Goal: Information Seeking & Learning: Learn about a topic

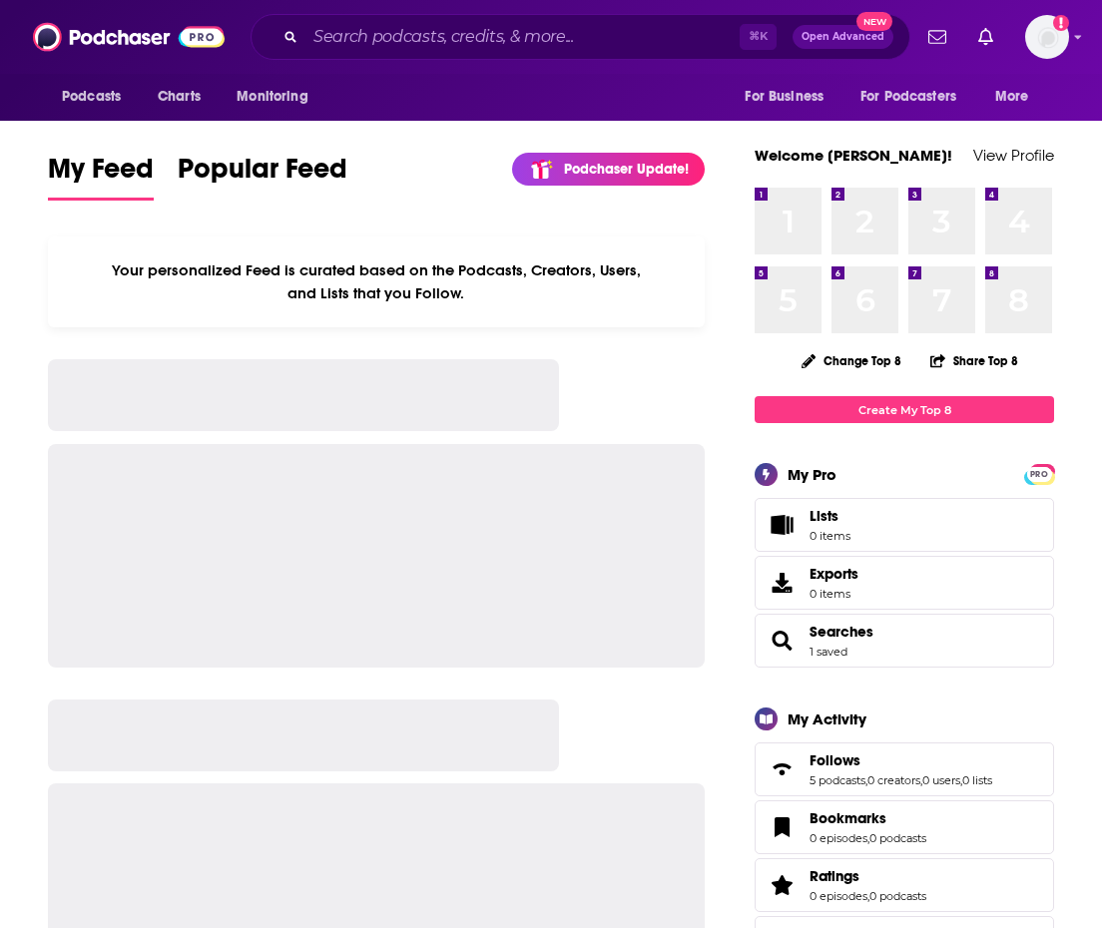
click at [525, 56] on div "⌘ K Open Advanced New" at bounding box center [581, 37] width 660 height 46
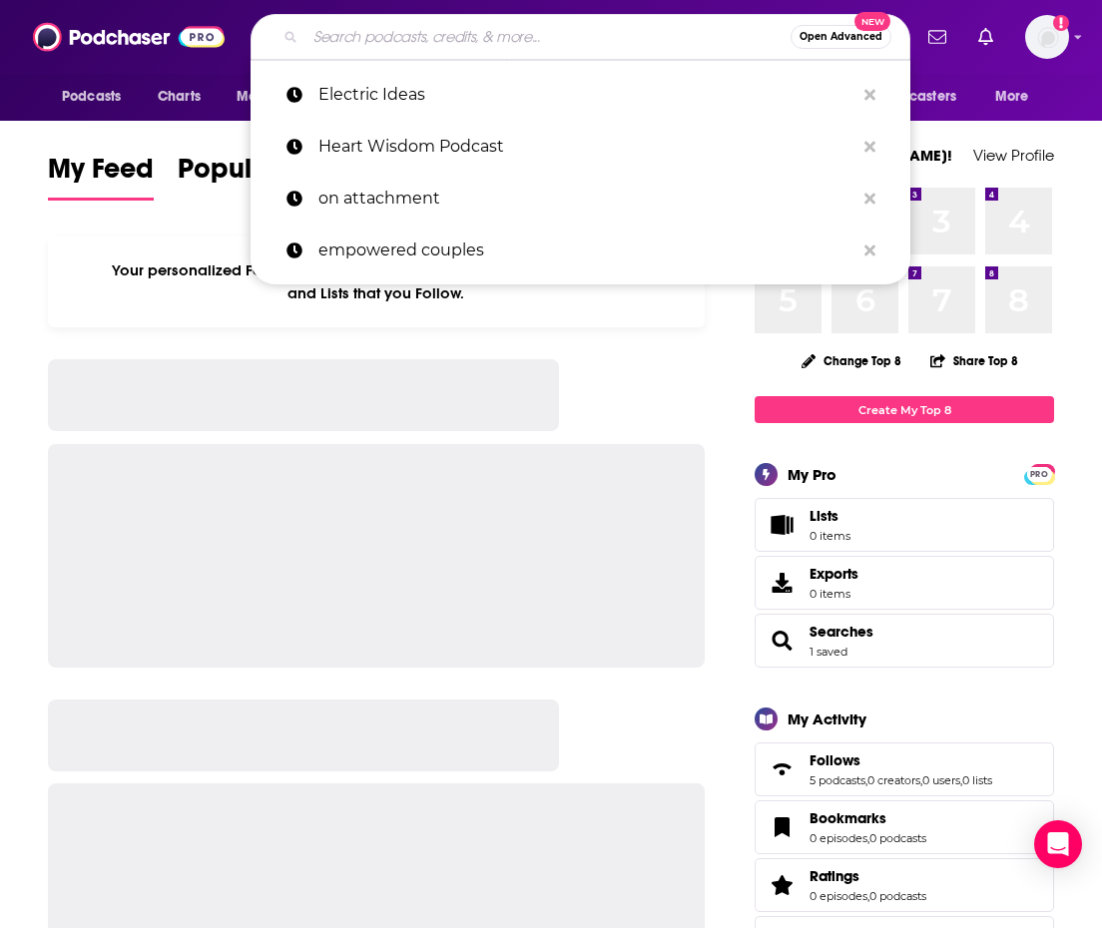
click at [510, 39] on input "Search podcasts, credits, & more..." at bounding box center [547, 37] width 485 height 32
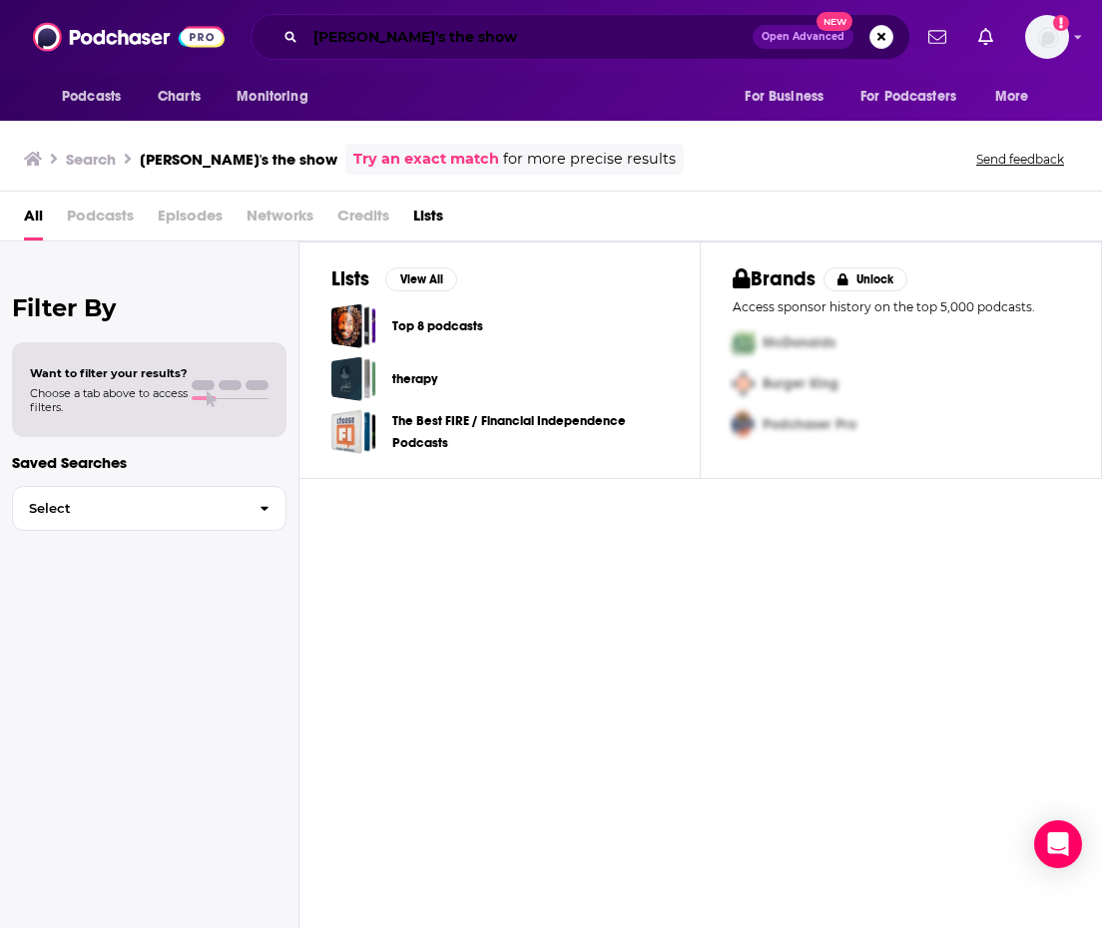
click at [540, 26] on input "[PERSON_NAME]'s the show" at bounding box center [528, 37] width 447 height 32
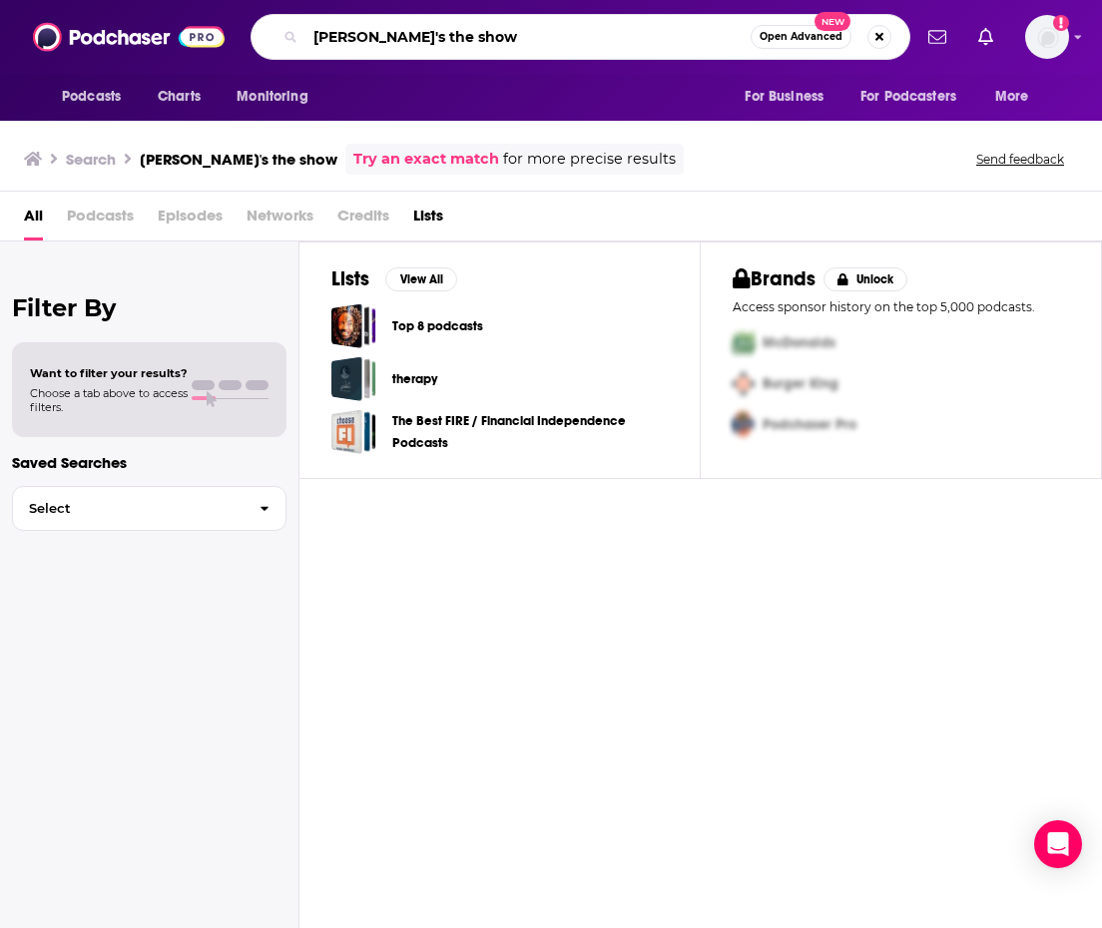
click at [540, 26] on input "[PERSON_NAME]'s the show" at bounding box center [527, 37] width 445 height 32
click at [423, 39] on input "[PERSON_NAME]'s the show" at bounding box center [527, 37] width 445 height 32
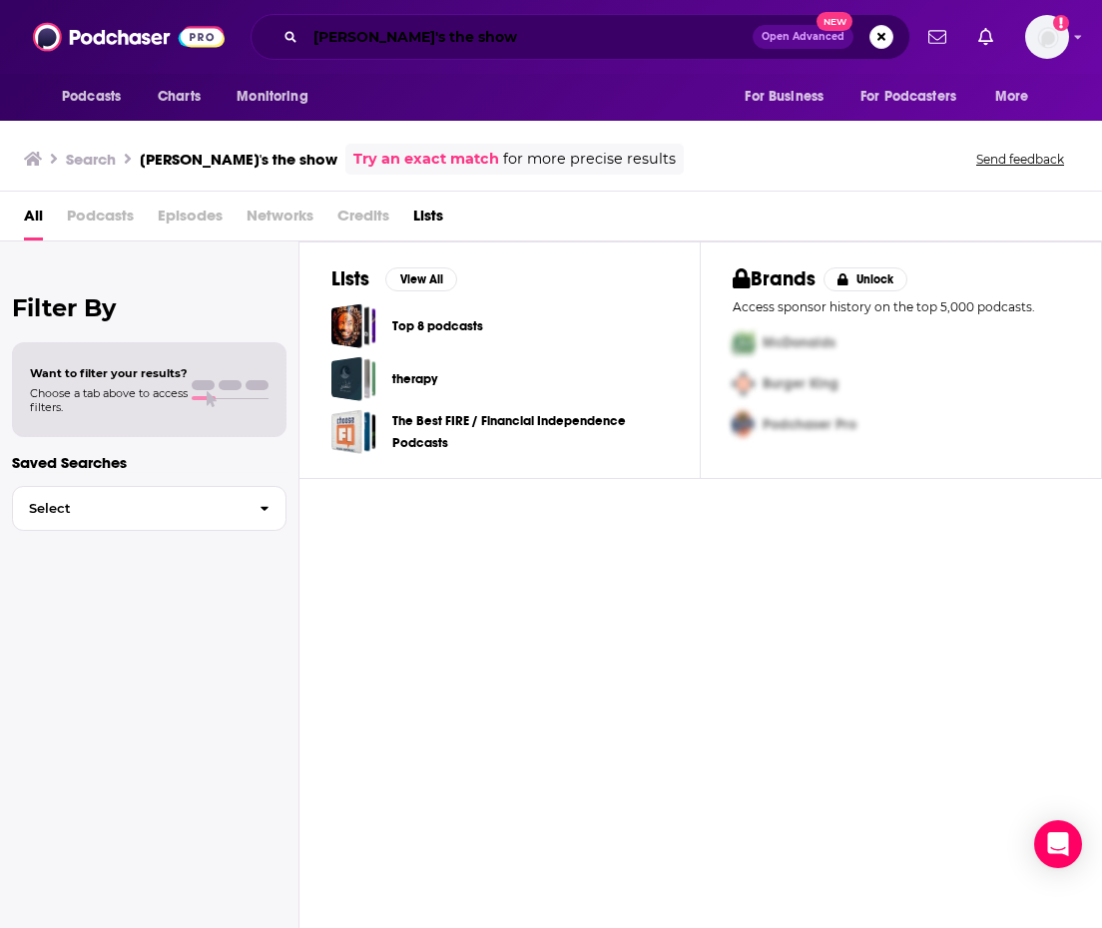
click at [536, 34] on input "[PERSON_NAME]'s the show" at bounding box center [528, 37] width 447 height 32
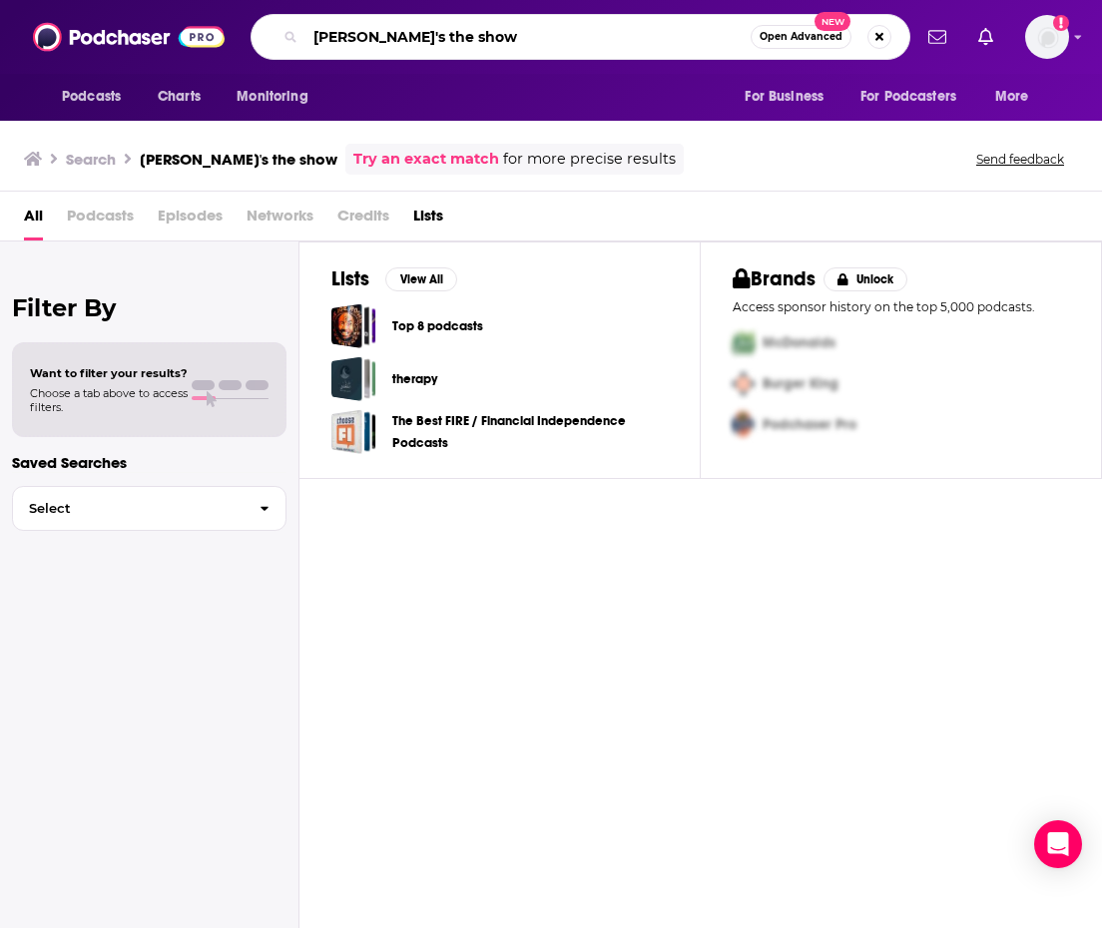
click at [535, 34] on input "[PERSON_NAME]'s the show" at bounding box center [527, 37] width 445 height 32
paste input "Search podcasts, credits, & more..."
type input "[PERSON_NAME] the show"
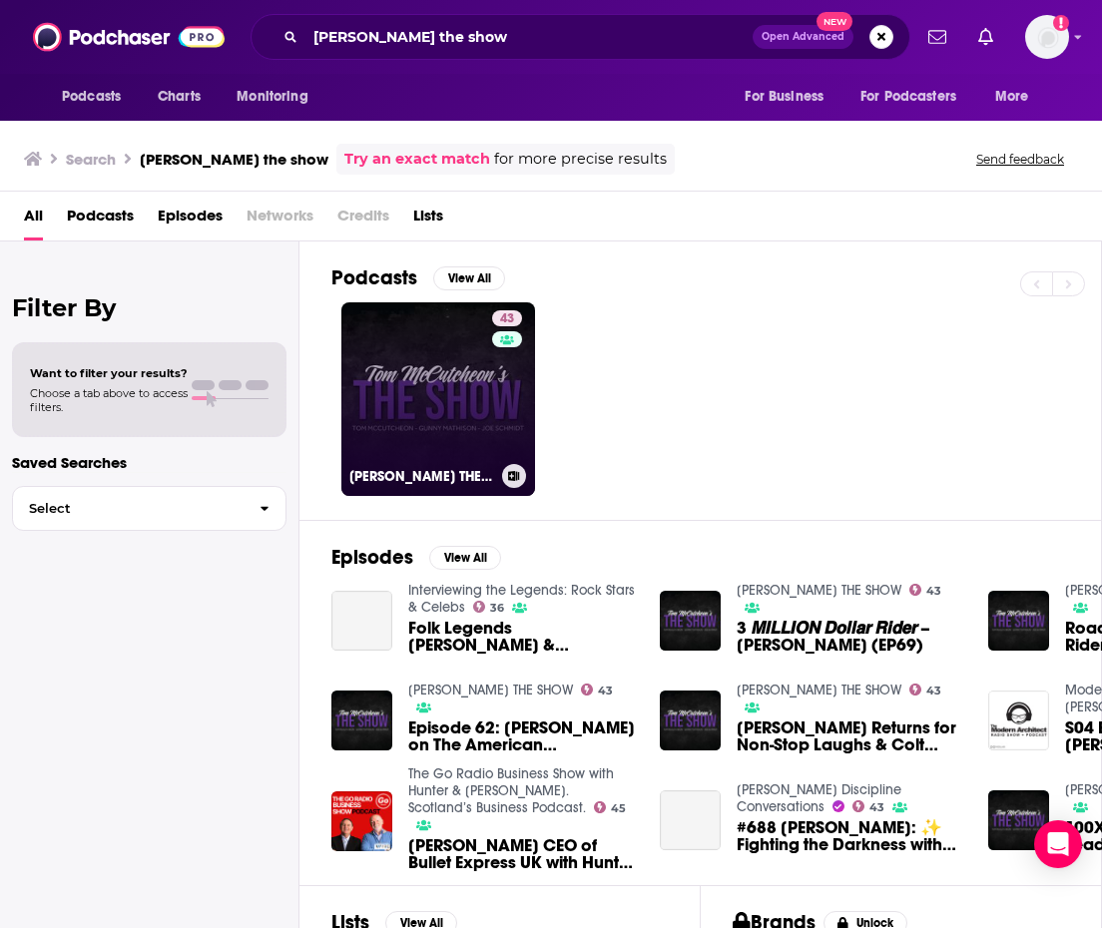
click at [443, 422] on link "43 [PERSON_NAME] THE SHOW" at bounding box center [438, 399] width 194 height 194
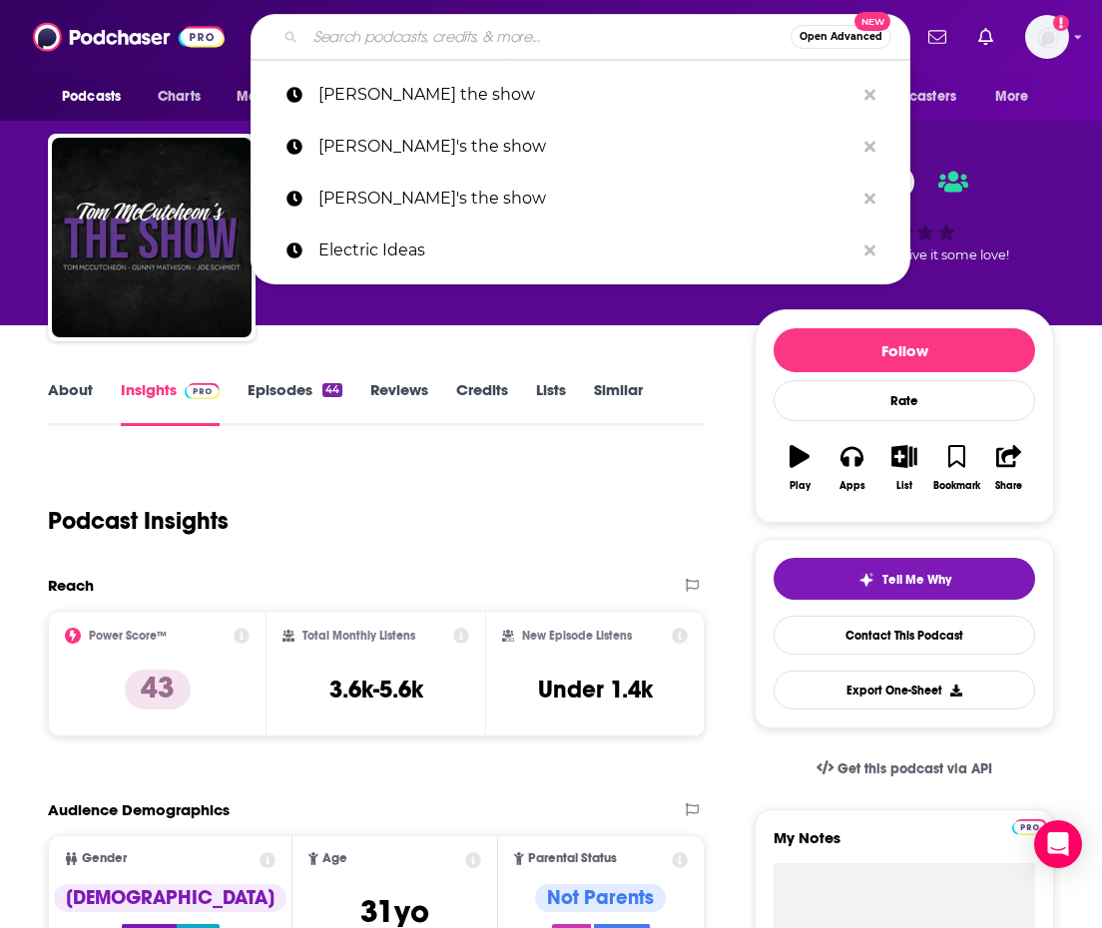
click at [370, 33] on input "Search podcasts, credits, & more..." at bounding box center [547, 37] width 485 height 32
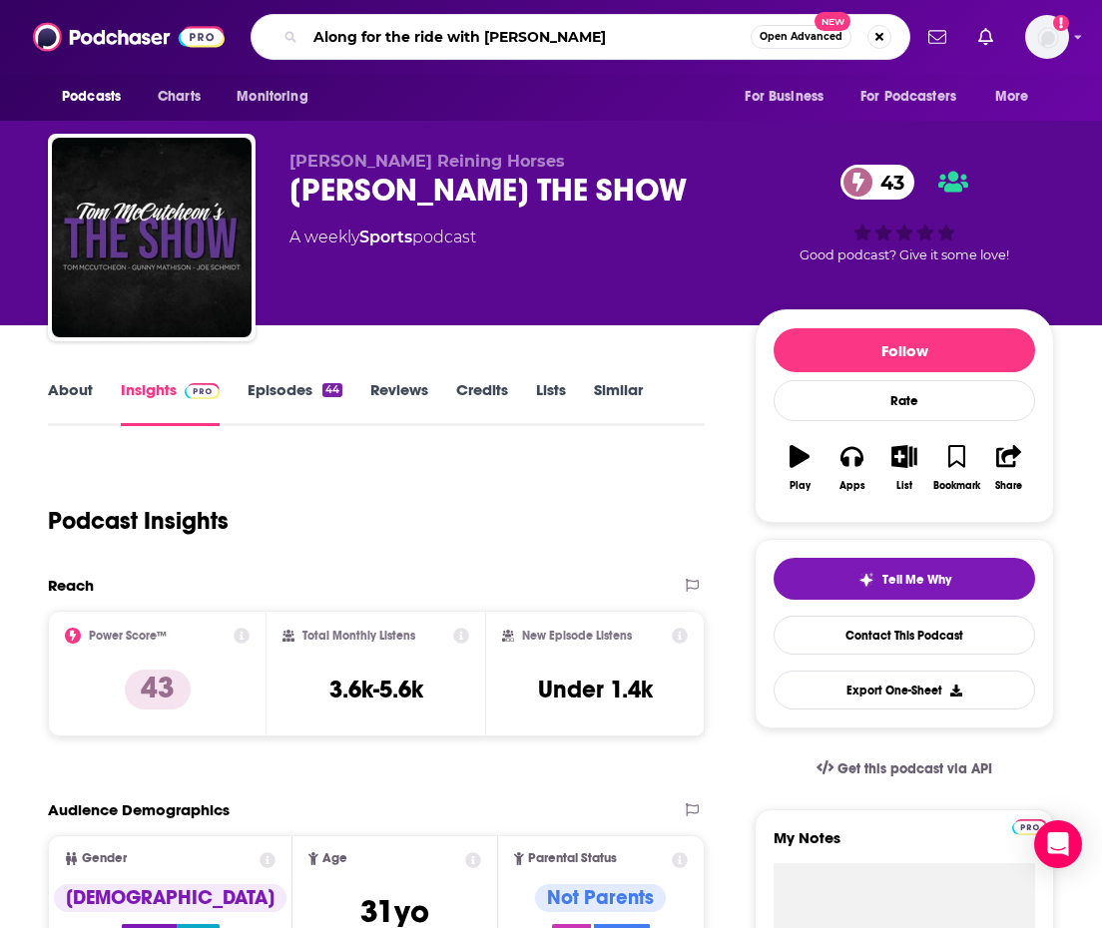
type input "Along for the ride with [PERSON_NAME]"
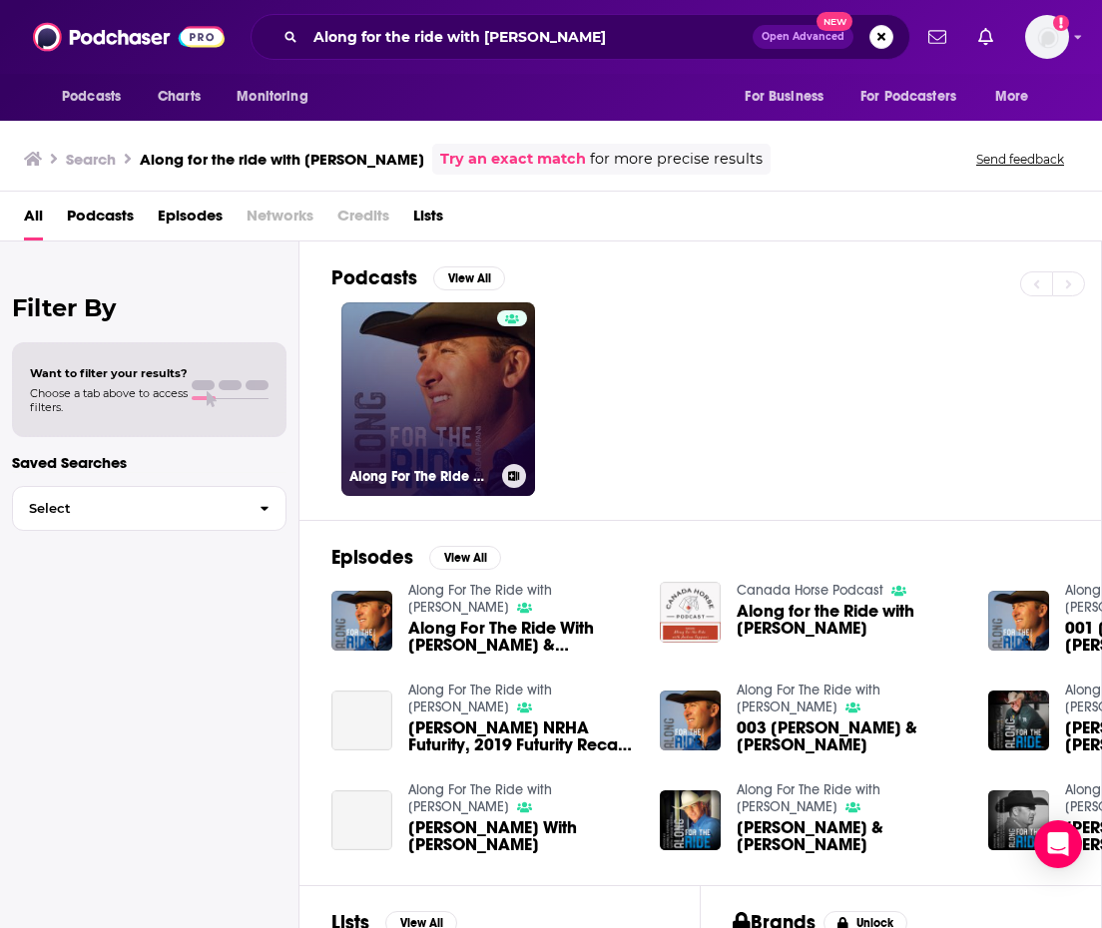
click at [404, 393] on link "Along For The Ride with [PERSON_NAME]" at bounding box center [438, 399] width 194 height 194
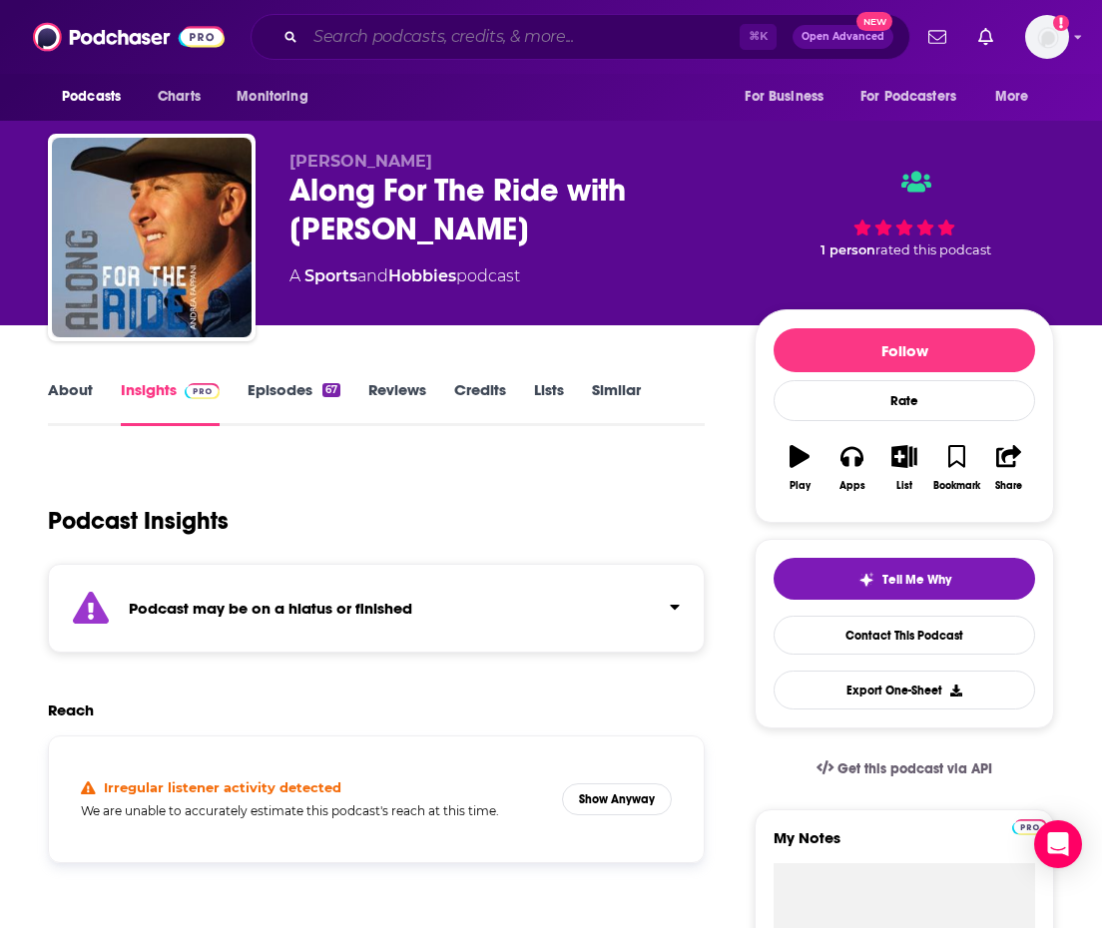
click at [414, 35] on input "Search podcasts, credits, & more..." at bounding box center [522, 37] width 434 height 32
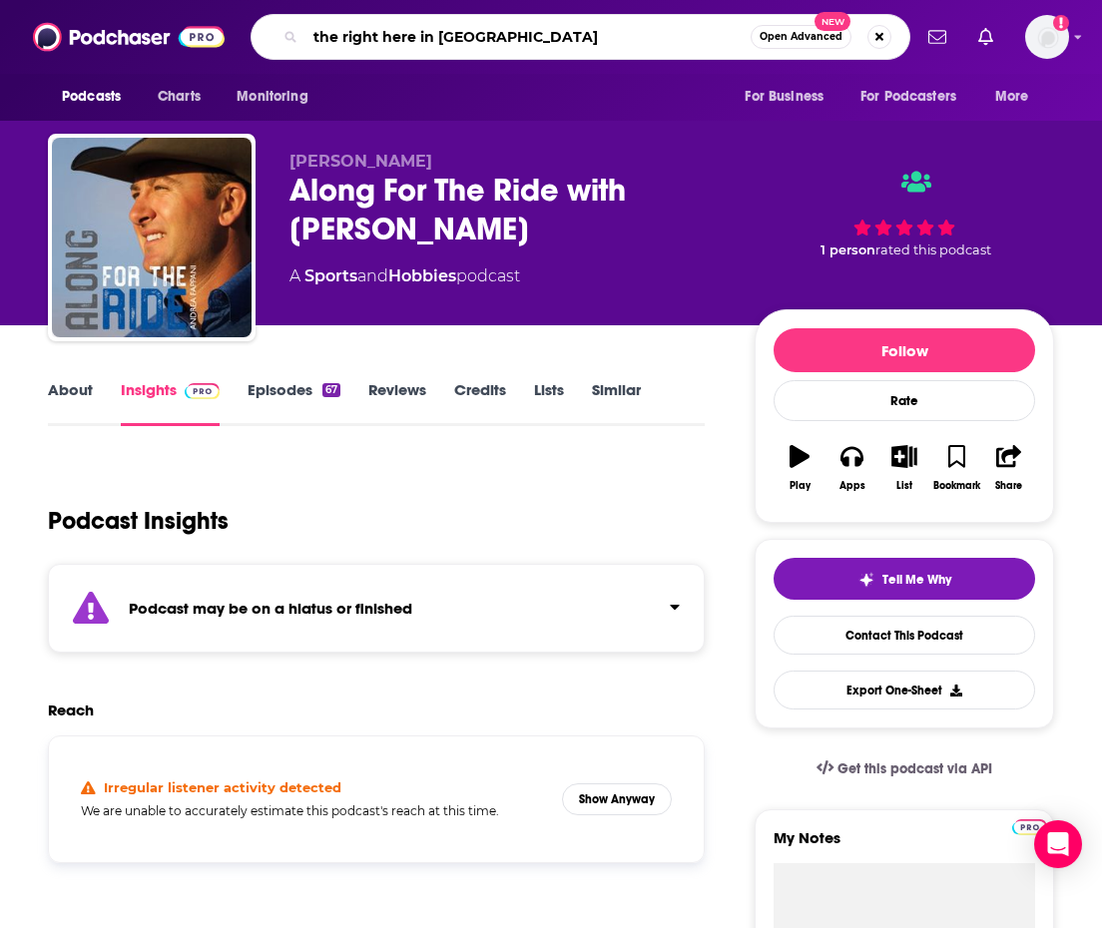
type input "the right here in reining"
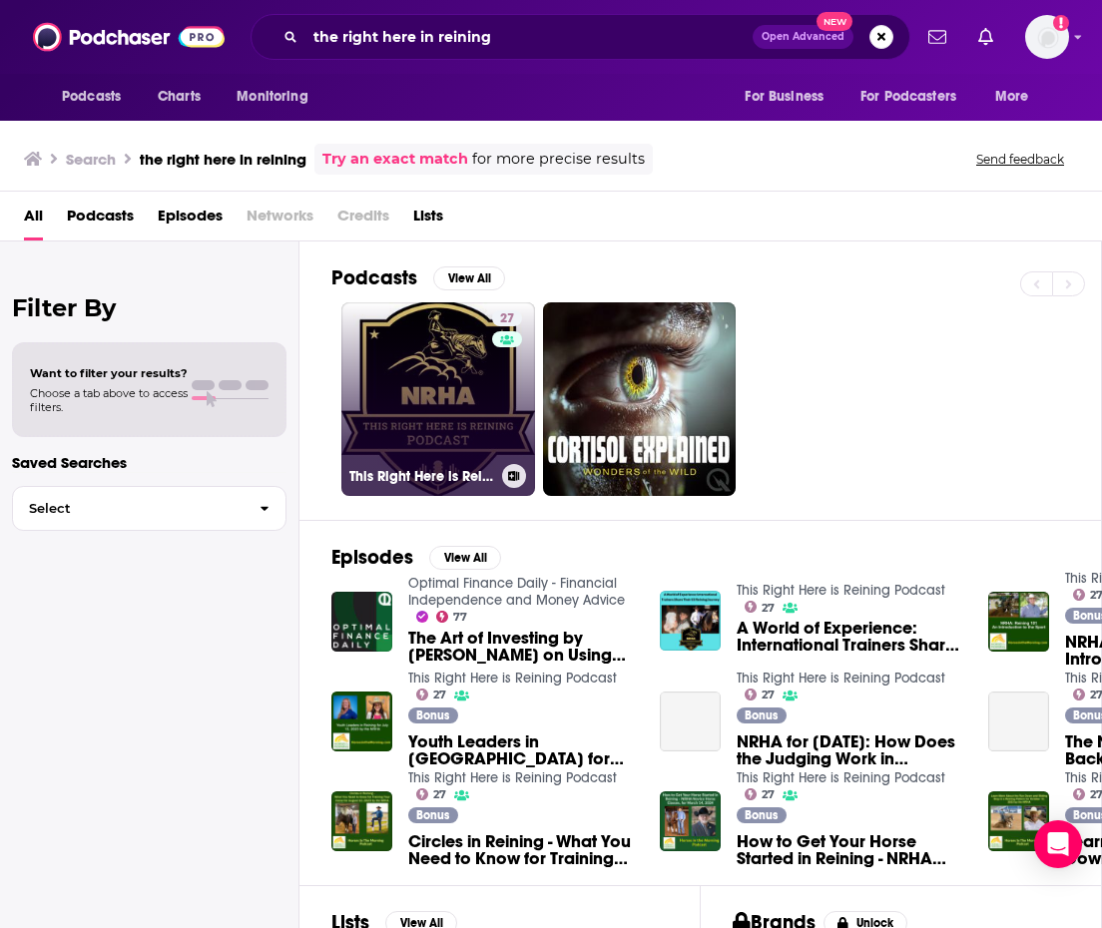
click at [462, 391] on link "27 This Right Here is Reining Podcast" at bounding box center [438, 399] width 194 height 194
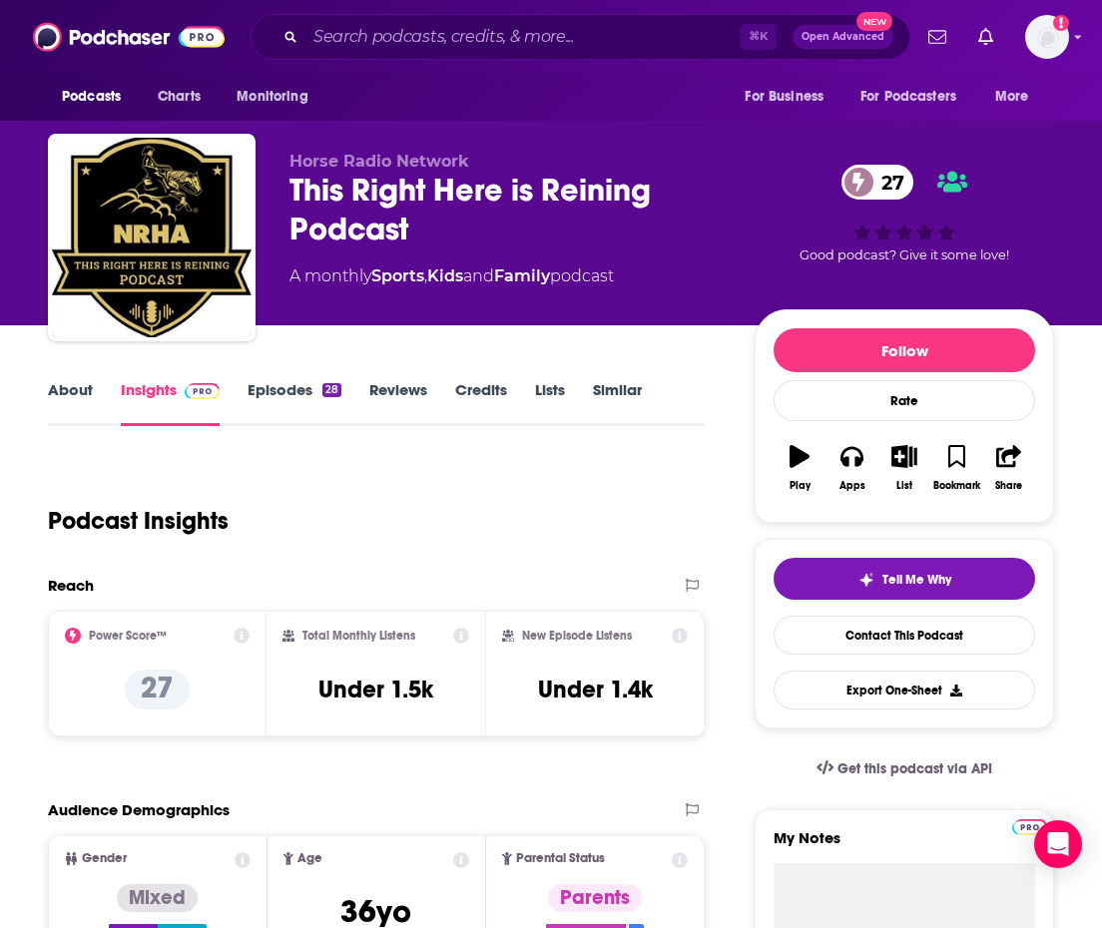
click at [628, 408] on link "Similar" at bounding box center [617, 403] width 49 height 46
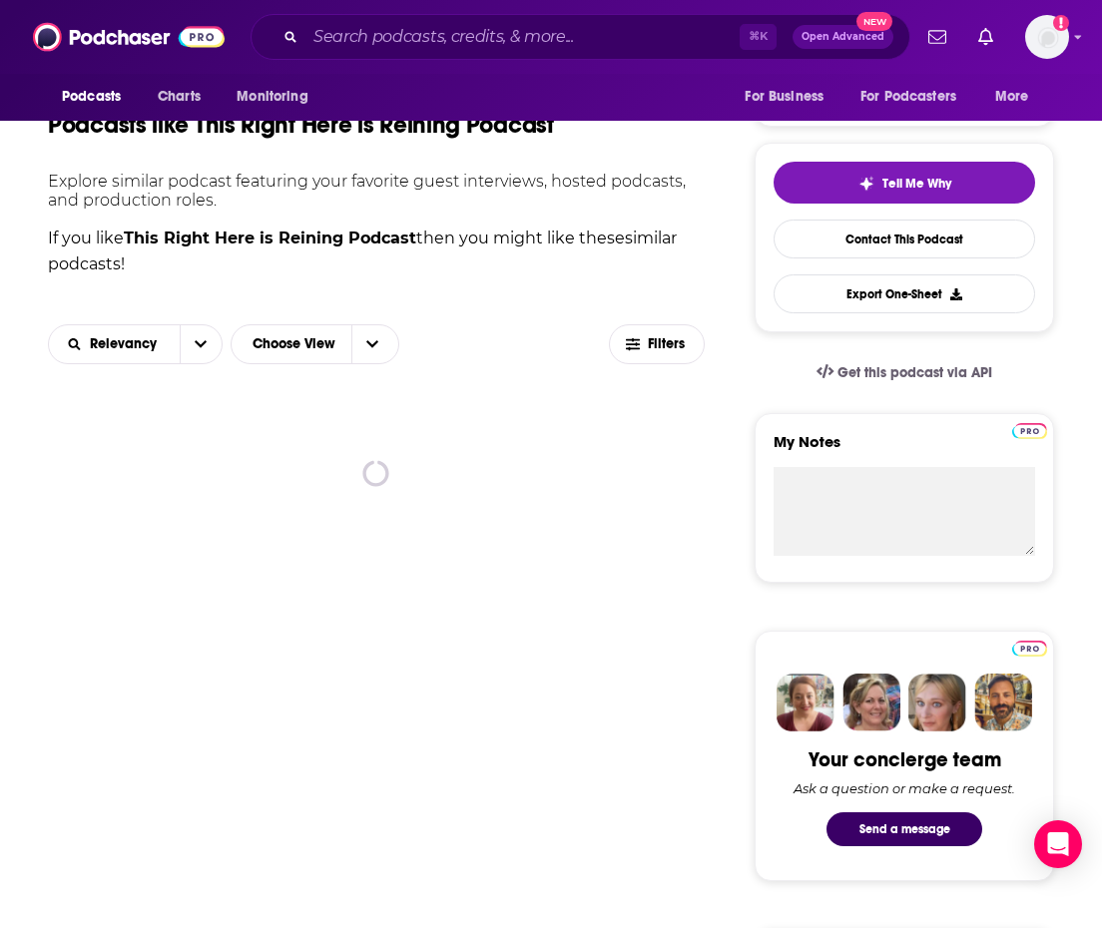
scroll to position [397, 0]
